Goal: Transaction & Acquisition: Book appointment/travel/reservation

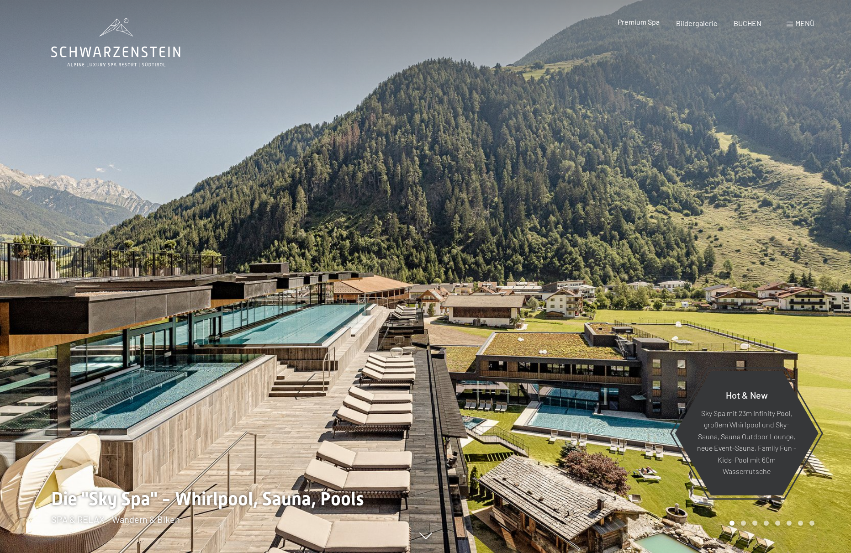
click at [643, 26] on span "Premium Spa" at bounding box center [638, 21] width 42 height 9
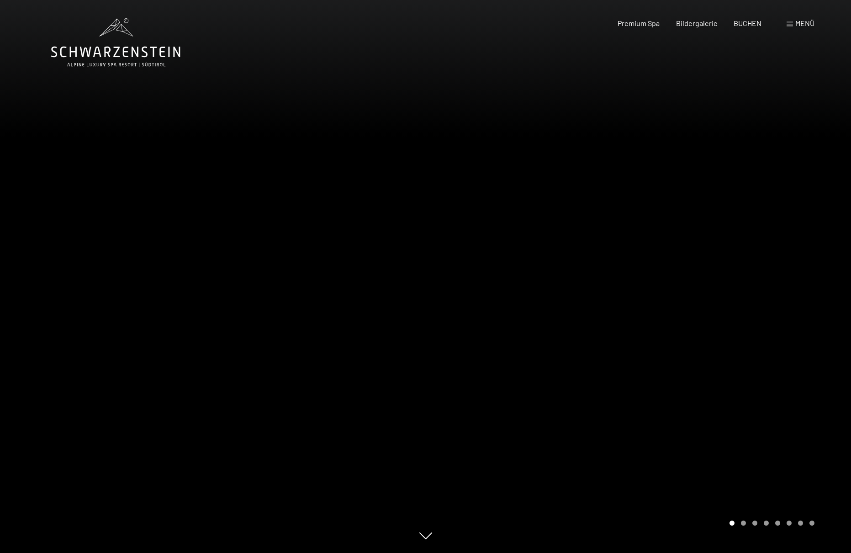
click at [629, 220] on div at bounding box center [639, 276] width 426 height 553
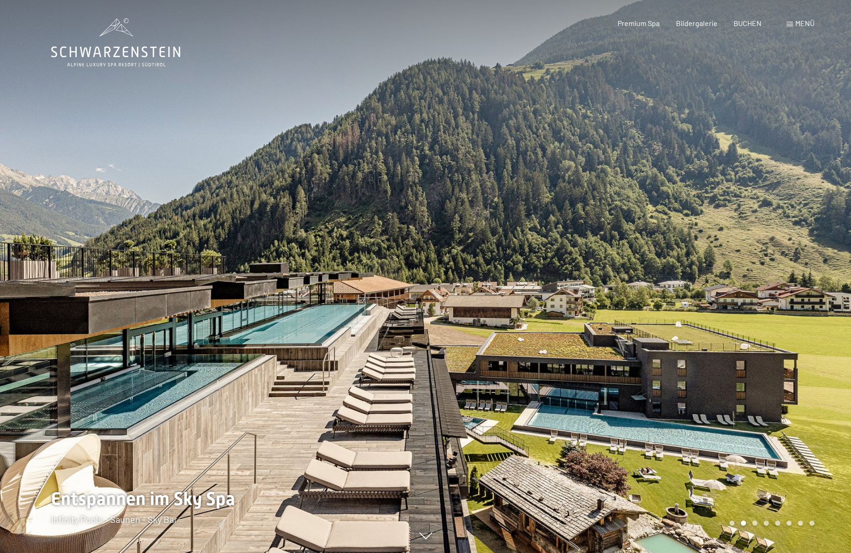
click at [629, 220] on div at bounding box center [639, 276] width 426 height 553
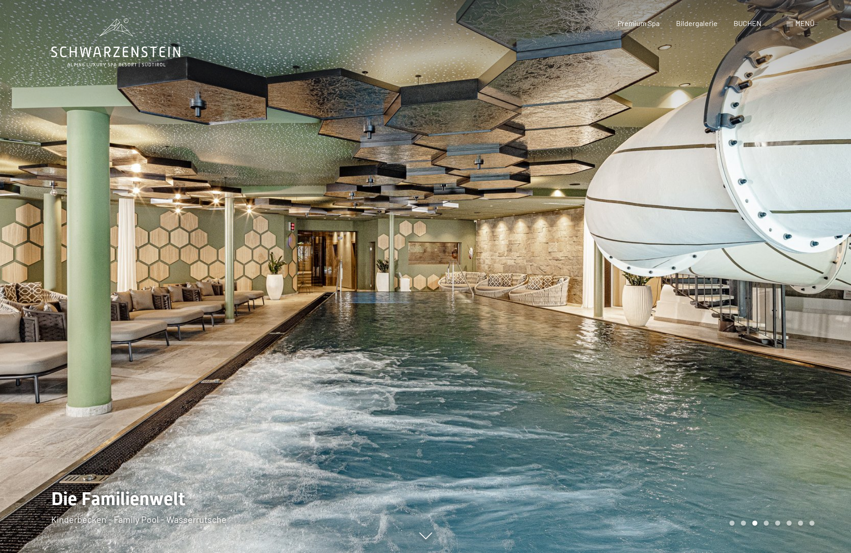
click at [633, 218] on div at bounding box center [639, 276] width 426 height 553
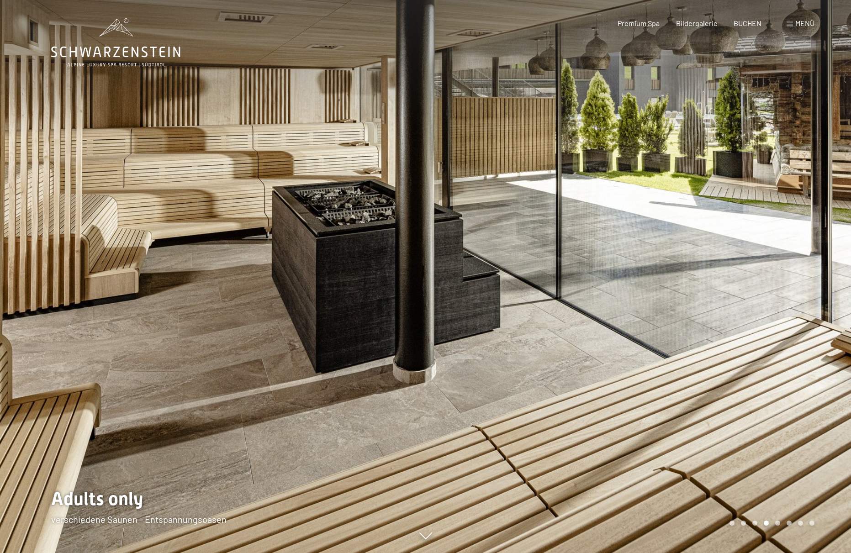
click at [629, 211] on div at bounding box center [639, 276] width 426 height 553
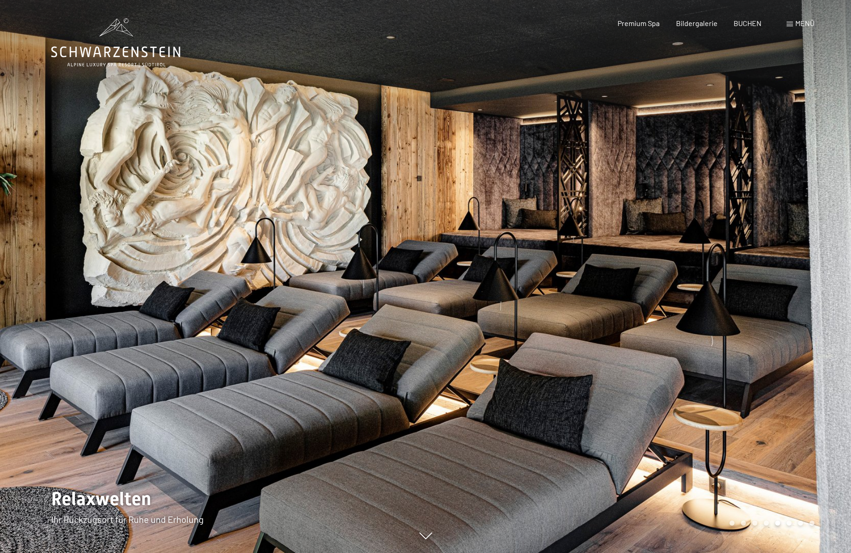
click at [628, 212] on div at bounding box center [639, 276] width 426 height 553
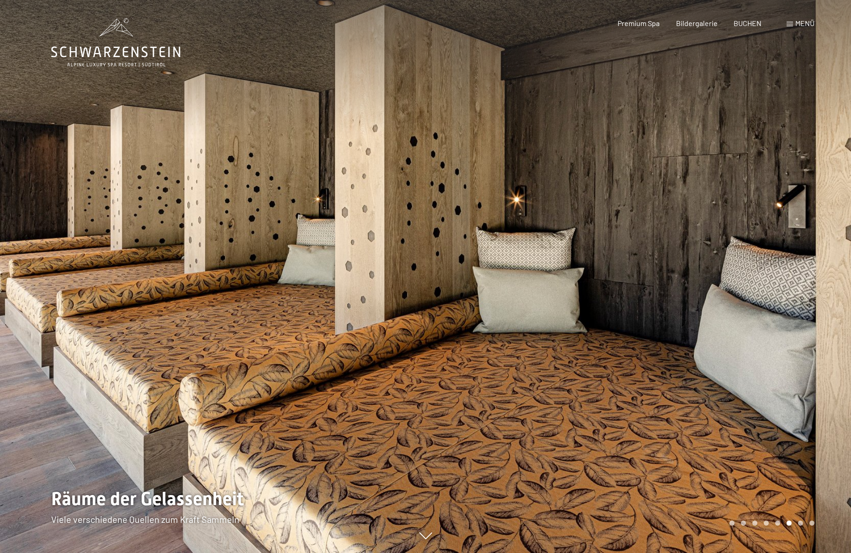
click at [619, 212] on div at bounding box center [639, 276] width 426 height 553
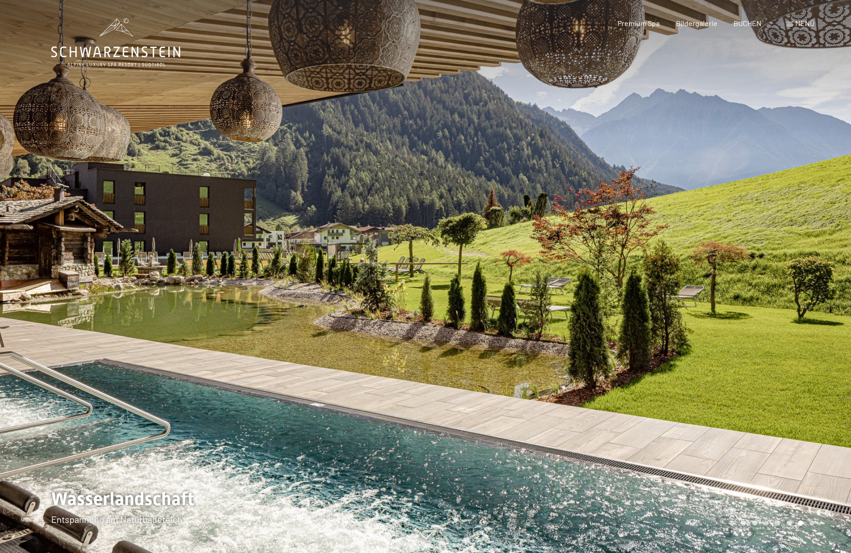
click at [618, 212] on div at bounding box center [639, 276] width 426 height 553
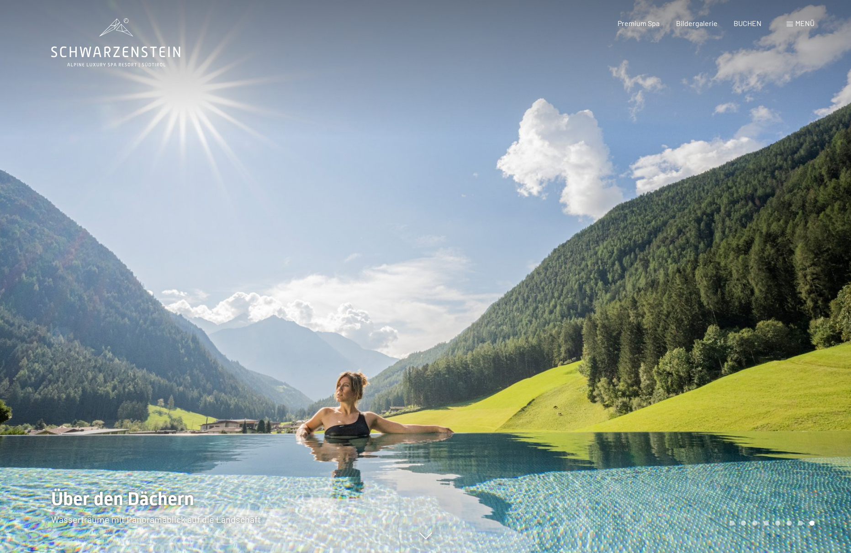
click at [618, 212] on div at bounding box center [639, 276] width 426 height 553
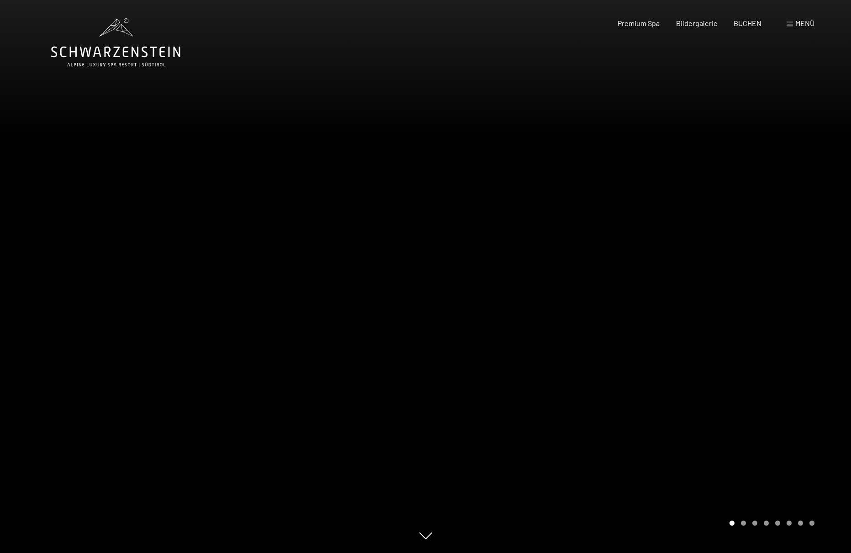
click at [618, 212] on div at bounding box center [639, 276] width 426 height 553
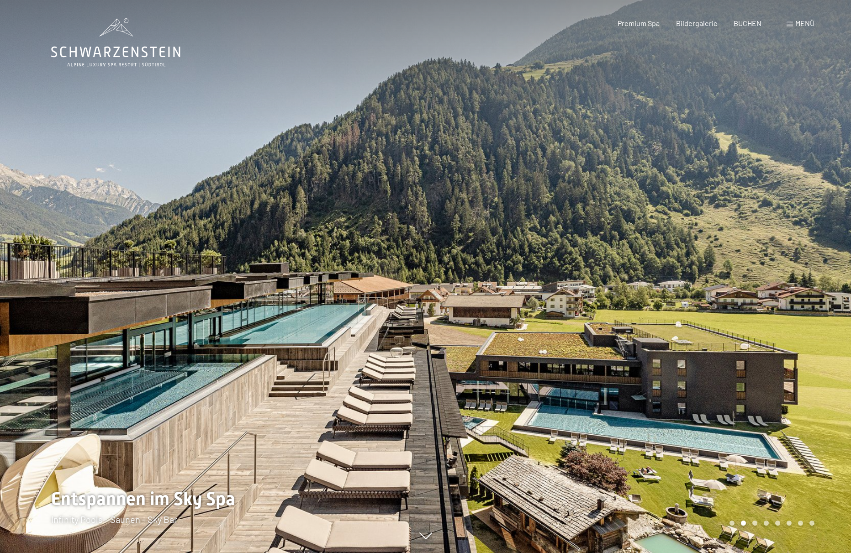
click at [618, 212] on div at bounding box center [639, 276] width 426 height 553
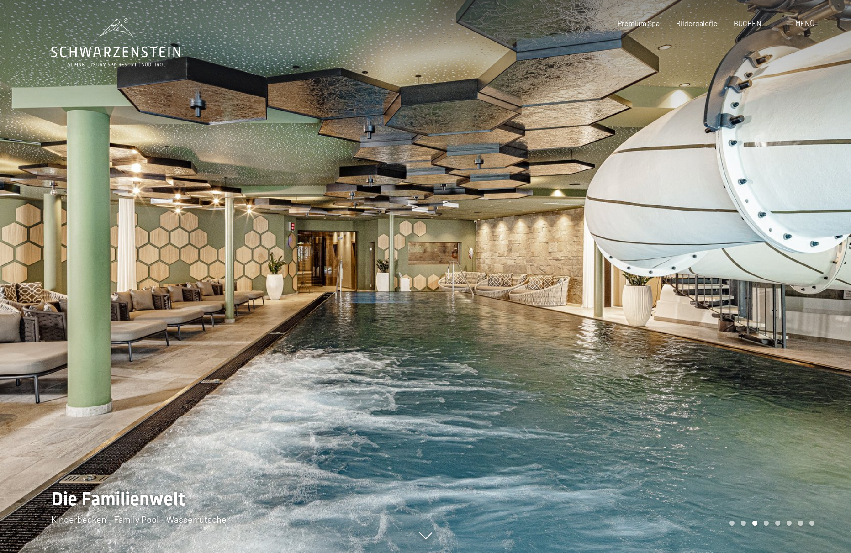
click at [618, 212] on div at bounding box center [639, 276] width 426 height 553
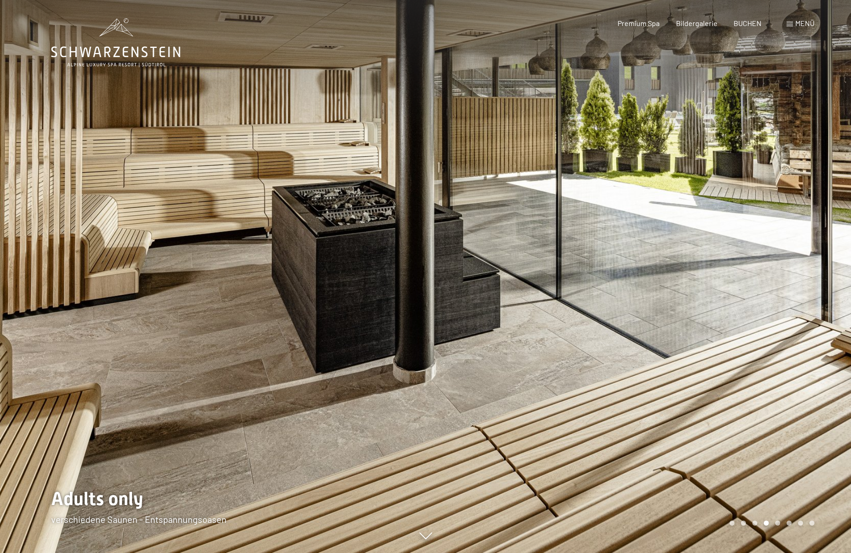
click at [618, 212] on div at bounding box center [639, 276] width 426 height 553
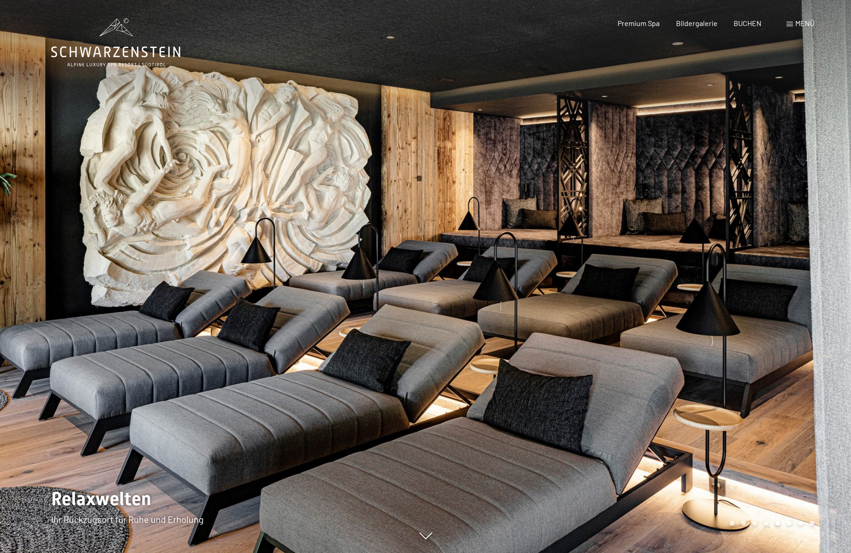
click at [618, 212] on div at bounding box center [639, 276] width 426 height 553
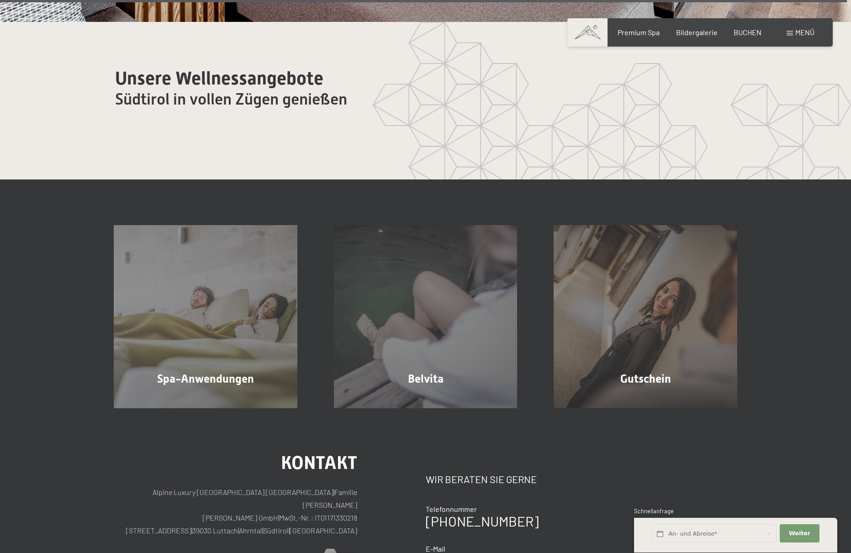
scroll to position [5921, 0]
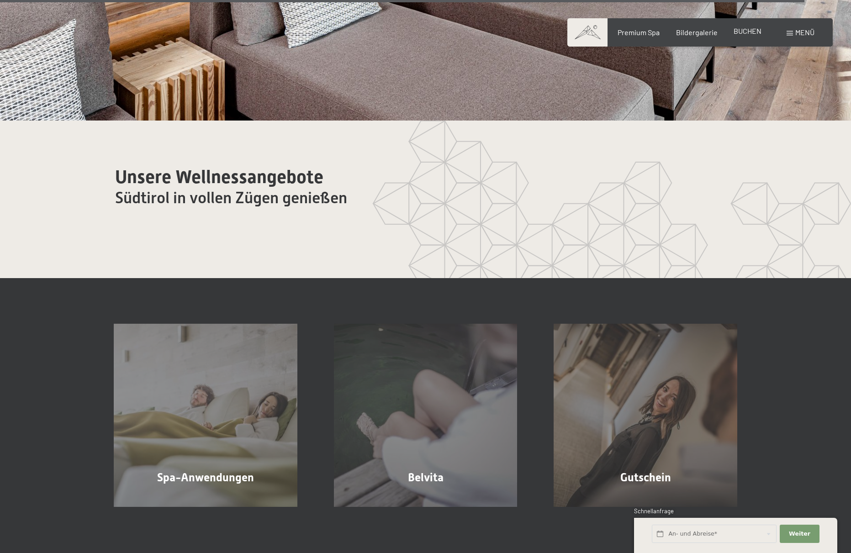
click at [749, 34] on span "BUCHEN" at bounding box center [747, 30] width 28 height 9
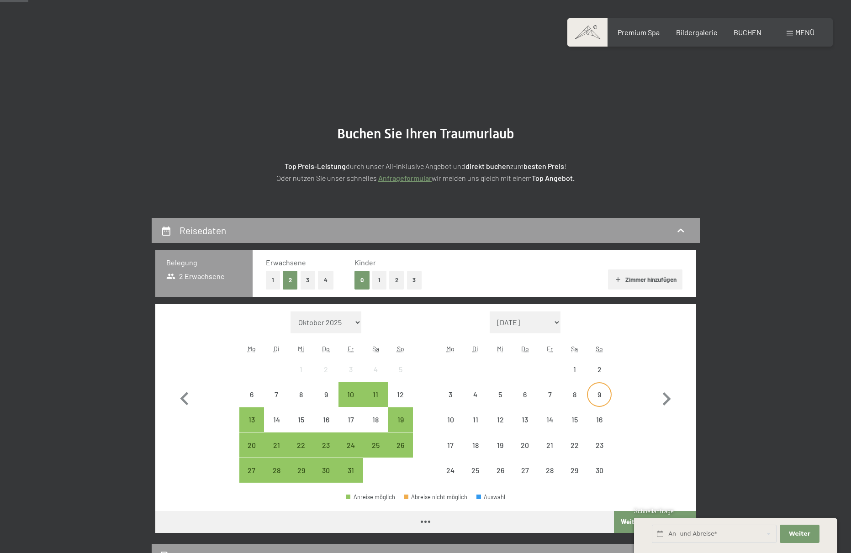
scroll to position [105, 0]
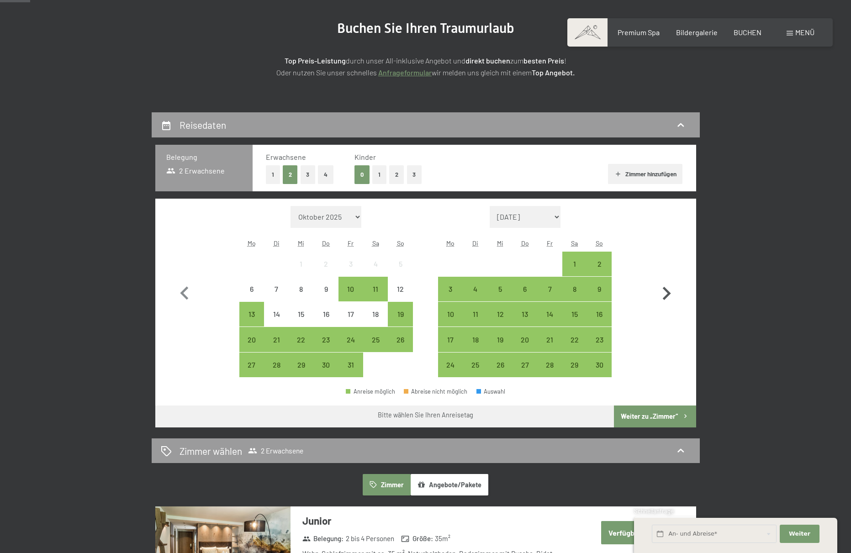
click at [662, 294] on icon "button" at bounding box center [666, 293] width 26 height 26
select select "2025-11-01"
select select "2025-12-01"
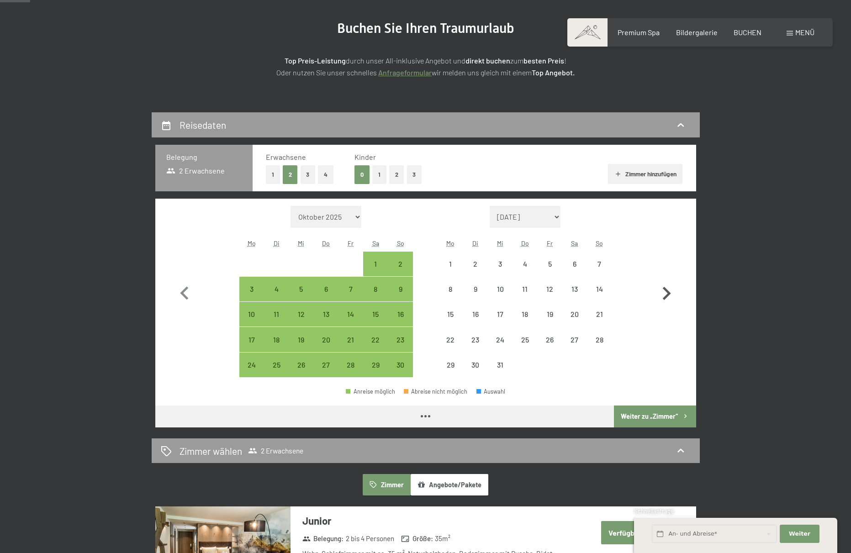
select select "2025-11-01"
select select "2025-12-01"
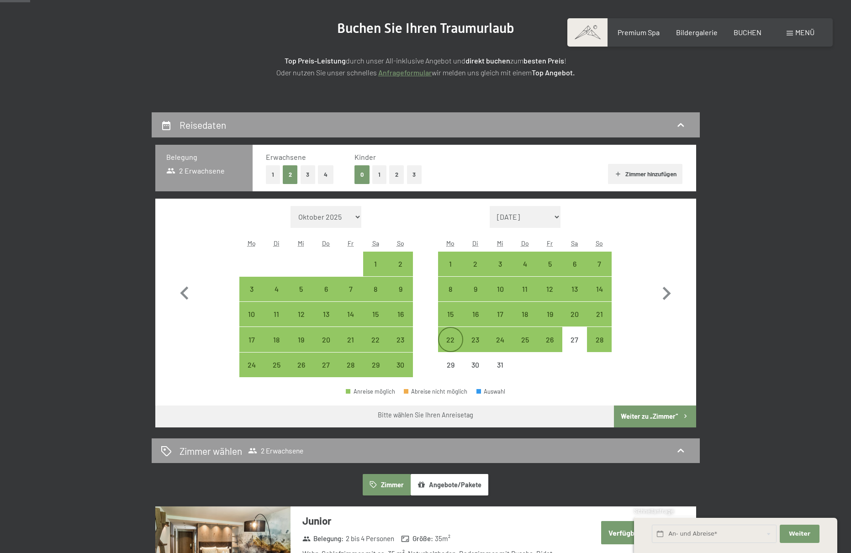
click at [447, 342] on div "22" at bounding box center [450, 347] width 23 height 23
select select "2025-11-01"
select select "2025-12-01"
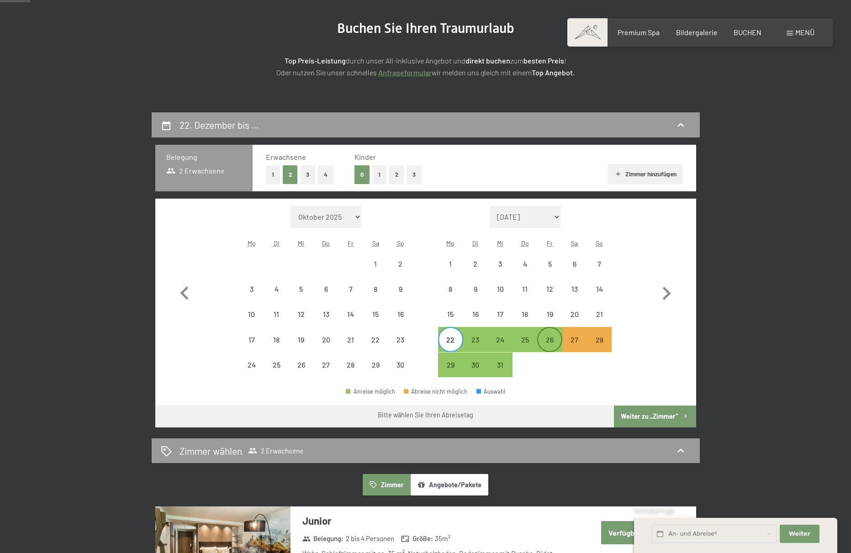
click at [548, 342] on div "26" at bounding box center [549, 347] width 23 height 23
select select "2025-11-01"
select select "2025-12-01"
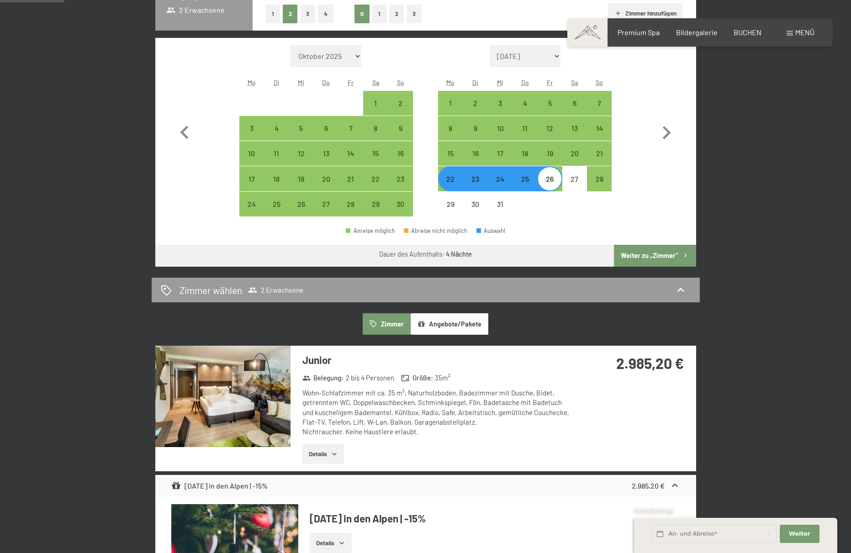
scroll to position [269, 0]
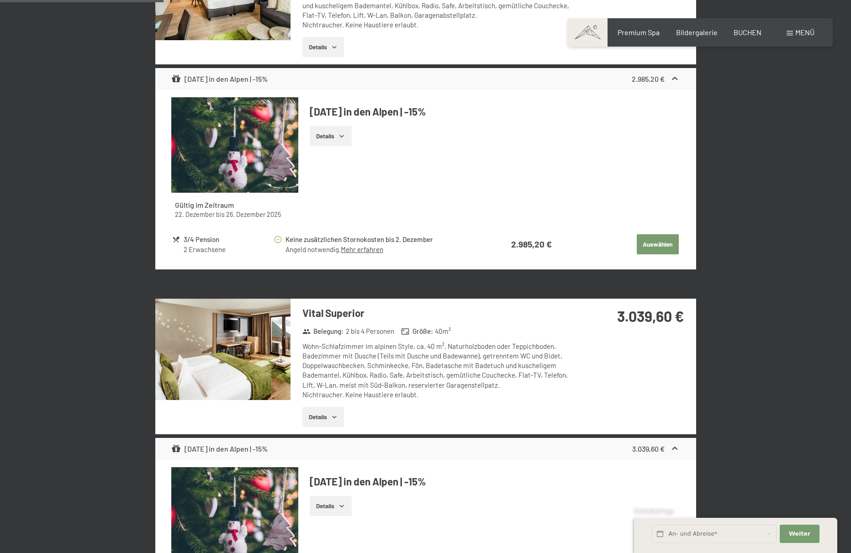
scroll to position [674, 0]
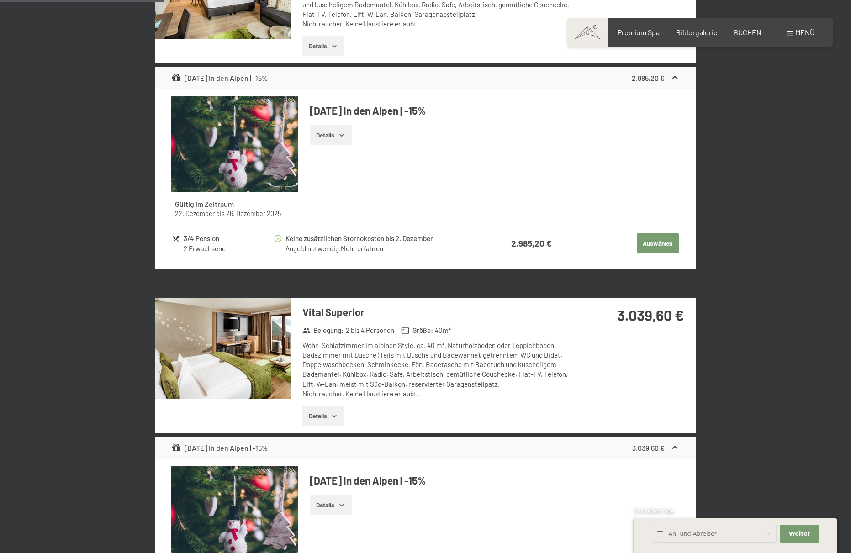
click at [205, 348] on img at bounding box center [222, 348] width 135 height 101
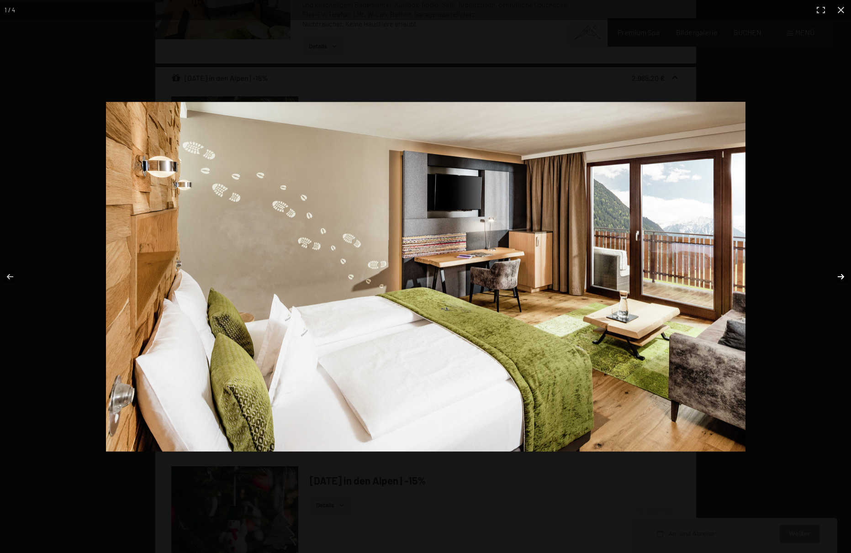
click at [836, 278] on button "button" at bounding box center [835, 277] width 32 height 46
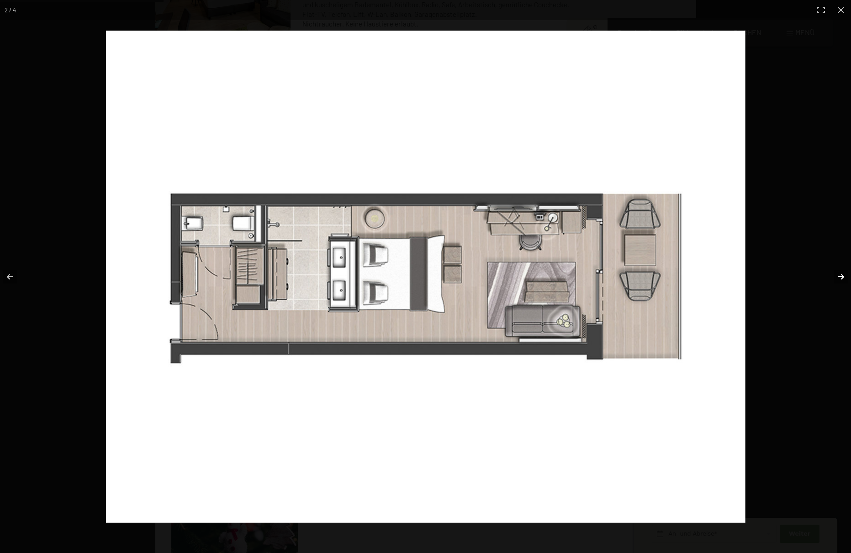
click at [836, 278] on button "button" at bounding box center [835, 277] width 32 height 46
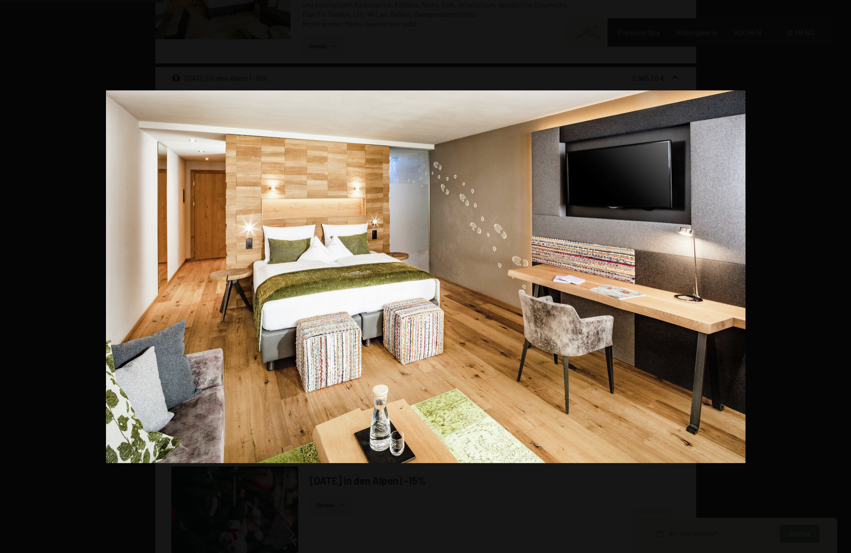
click at [836, 278] on button "button" at bounding box center [835, 277] width 32 height 46
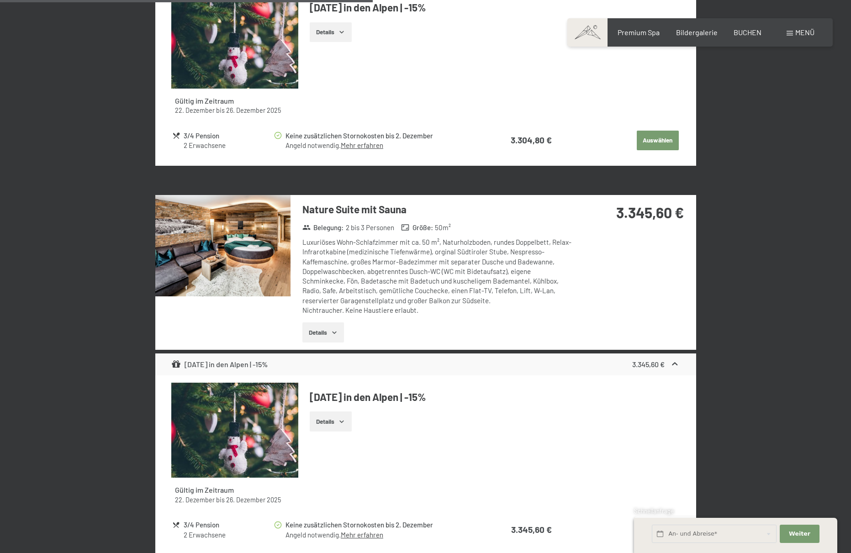
scroll to position [1606, 0]
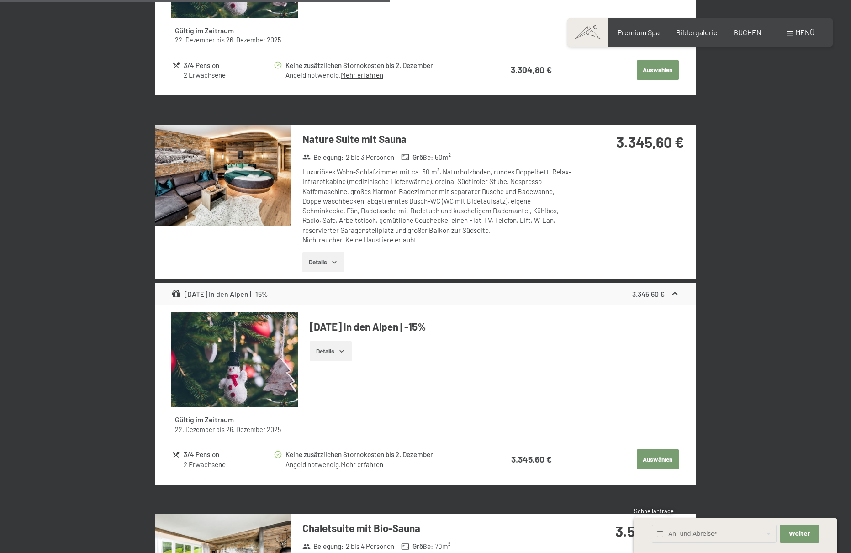
click at [202, 210] on img at bounding box center [222, 175] width 135 height 101
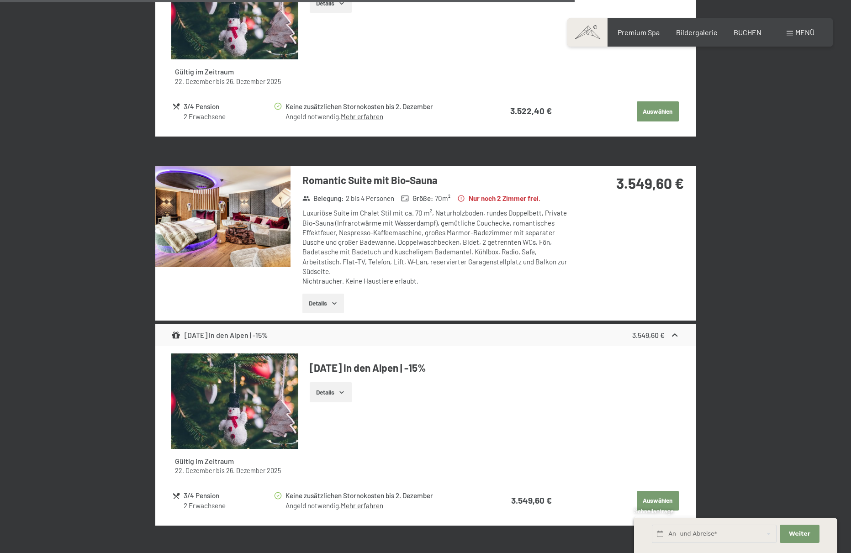
scroll to position [2390, 0]
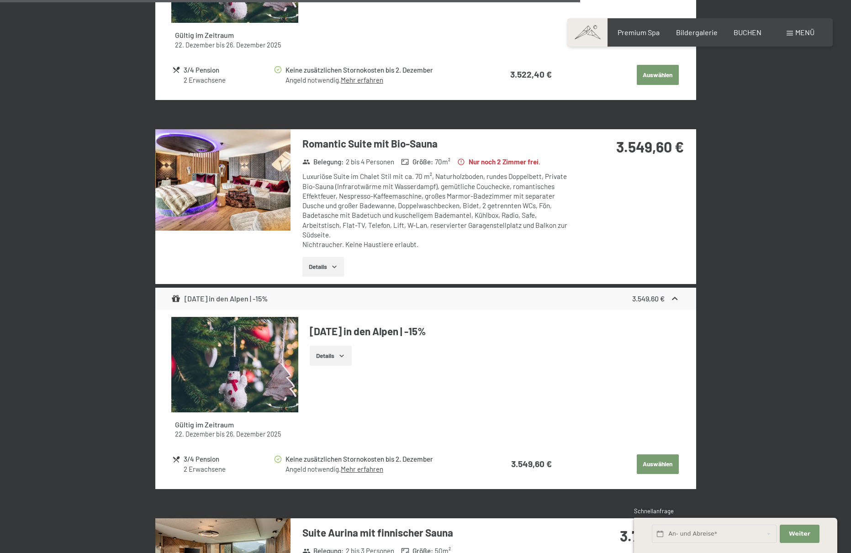
click at [228, 195] on img at bounding box center [222, 179] width 135 height 101
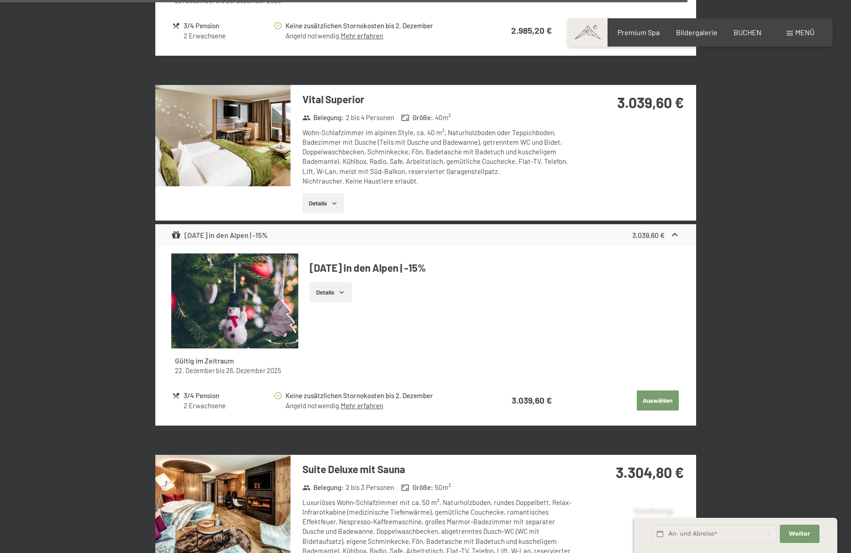
scroll to position [0, 0]
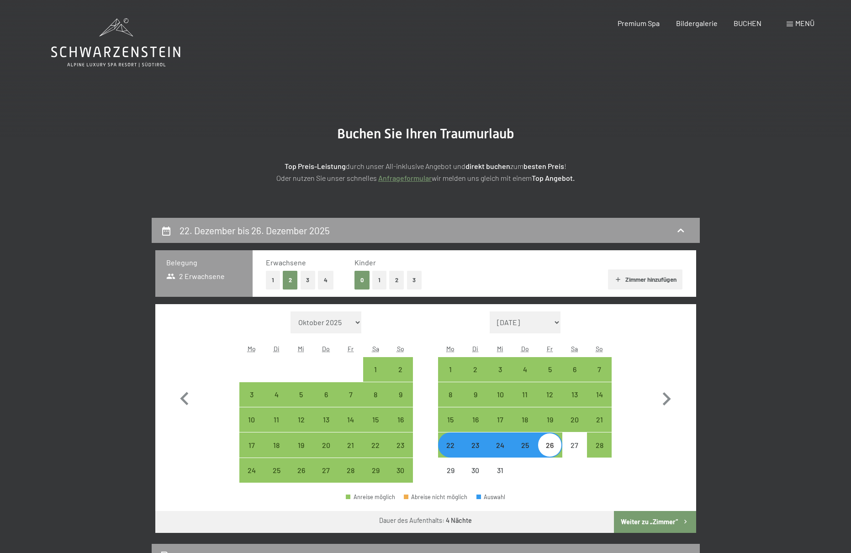
click at [114, 58] on icon at bounding box center [115, 42] width 129 height 49
